Goal: Task Accomplishment & Management: Use online tool/utility

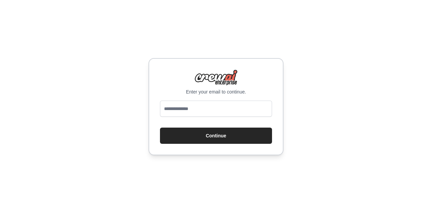
click at [190, 117] on div at bounding box center [216, 110] width 112 height 19
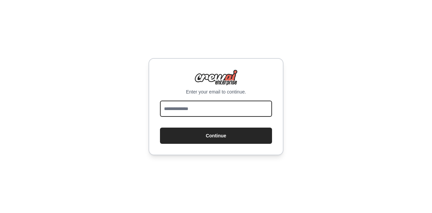
click at [182, 106] on input "email" at bounding box center [216, 109] width 112 height 16
type input "**********"
click at [160, 128] on button "Continue" at bounding box center [216, 136] width 112 height 16
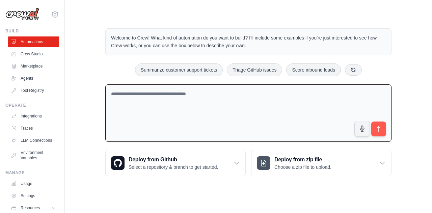
click at [162, 126] on textarea at bounding box center [248, 113] width 286 height 58
type textarea "*"
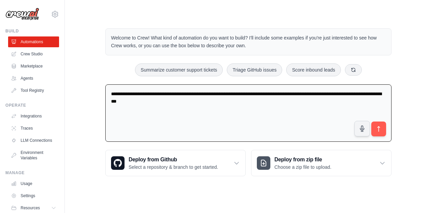
type textarea "**********"
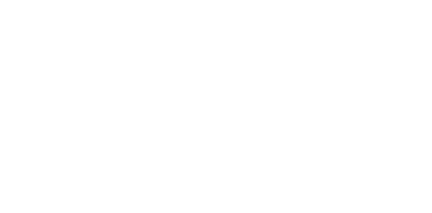
click at [377, 0] on html at bounding box center [216, 0] width 432 height 0
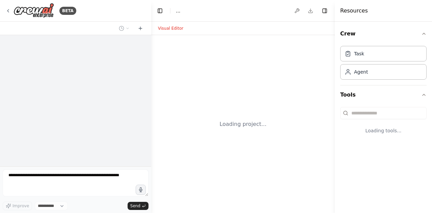
select select "****"
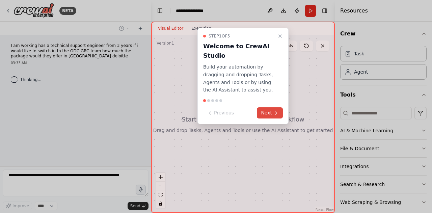
click at [266, 113] on button "Next" at bounding box center [270, 112] width 26 height 11
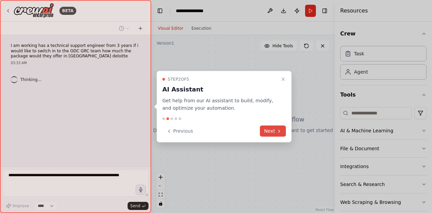
click at [275, 132] on button "Next" at bounding box center [273, 131] width 26 height 11
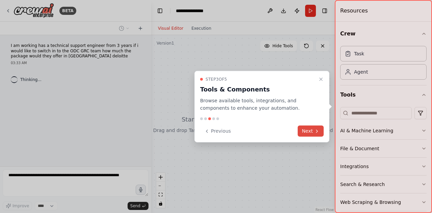
click at [315, 135] on button "Next" at bounding box center [311, 131] width 26 height 11
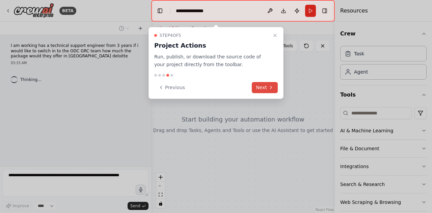
click at [264, 89] on button "Next" at bounding box center [265, 87] width 26 height 11
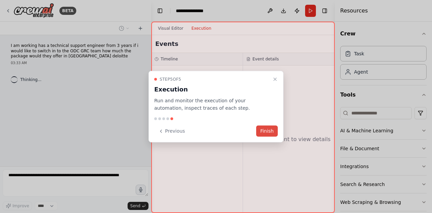
click at [269, 133] on button "Finish" at bounding box center [267, 131] width 22 height 11
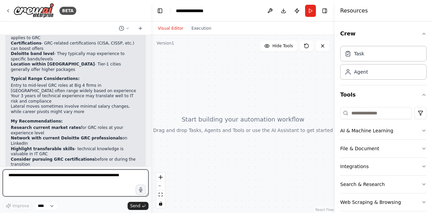
scroll to position [129, 0]
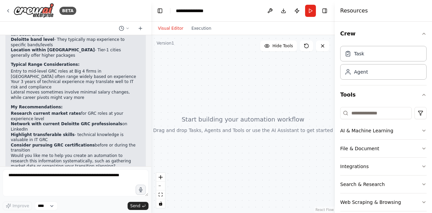
drag, startPoint x: 76, startPoint y: 103, endPoint x: 123, endPoint y: 108, distance: 47.5
click at [123, 111] on li "Research current market rates for GRC roles at your experience level" at bounding box center [76, 116] width 130 height 10
click at [34, 111] on li "Research current market rates for GRC roles at your experience level" at bounding box center [76, 116] width 130 height 10
drag, startPoint x: 9, startPoint y: 102, endPoint x: 32, endPoint y: 109, distance: 23.9
click at [32, 109] on div "▶ Thought process I understand you're considering a transition from technical s…" at bounding box center [75, 62] width 141 height 234
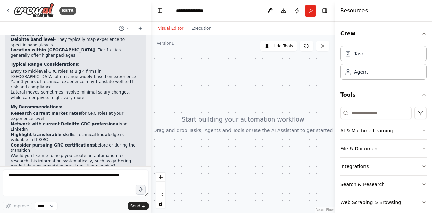
copy li "Research current market rates for GRC roles at your experience level"
drag, startPoint x: 11, startPoint y: 114, endPoint x: 73, endPoint y: 122, distance: 62.7
click at [73, 122] on ol "Research current market rates for GRC roles at your experience level Network wi…" at bounding box center [76, 132] width 130 height 42
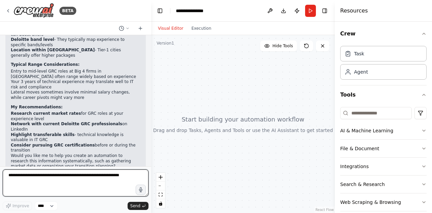
click at [76, 178] on textarea at bounding box center [76, 183] width 146 height 27
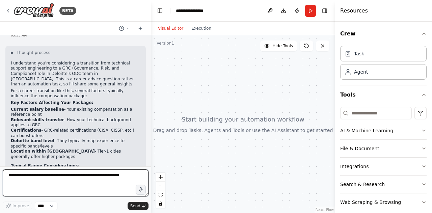
scroll to position [61, 0]
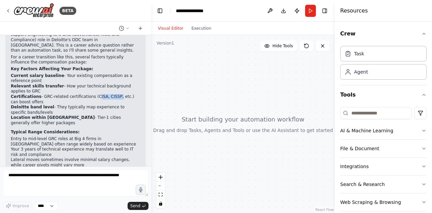
drag, startPoint x: 87, startPoint y: 91, endPoint x: 108, endPoint y: 90, distance: 20.6
click at [108, 94] on li "Certifications - GRC-related certifications (CISA, CISSP, etc.) can boost offers" at bounding box center [76, 99] width 130 height 10
copy li "CISA, CISSP"
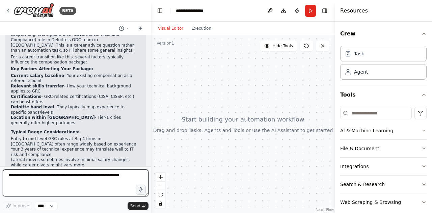
click at [53, 183] on textarea at bounding box center [76, 183] width 146 height 27
paste textarea "**********"
type textarea "**********"
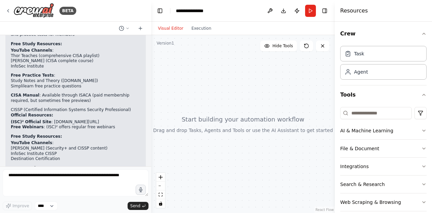
scroll to position [251, 0]
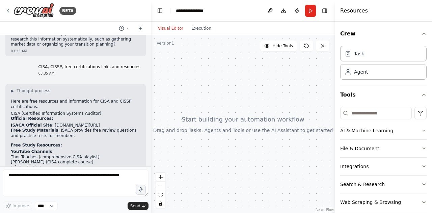
drag, startPoint x: 49, startPoint y: 109, endPoint x: 110, endPoint y: 107, distance: 61.2
click at [110, 123] on li "ISACA Official Site : [DOMAIN_NAME][URL]" at bounding box center [76, 125] width 130 height 5
copy li "[DOMAIN_NAME][URL]"
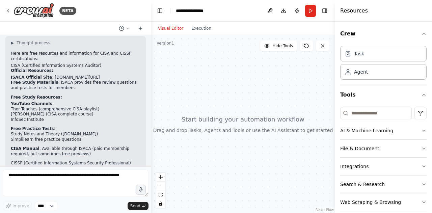
scroll to position [386, 0]
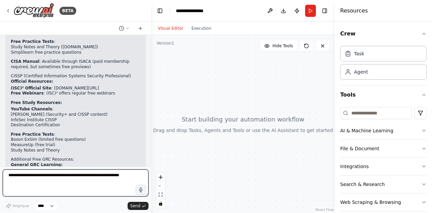
click at [76, 181] on textarea at bounding box center [76, 183] width 146 height 27
